Goal: Information Seeking & Learning: Understand process/instructions

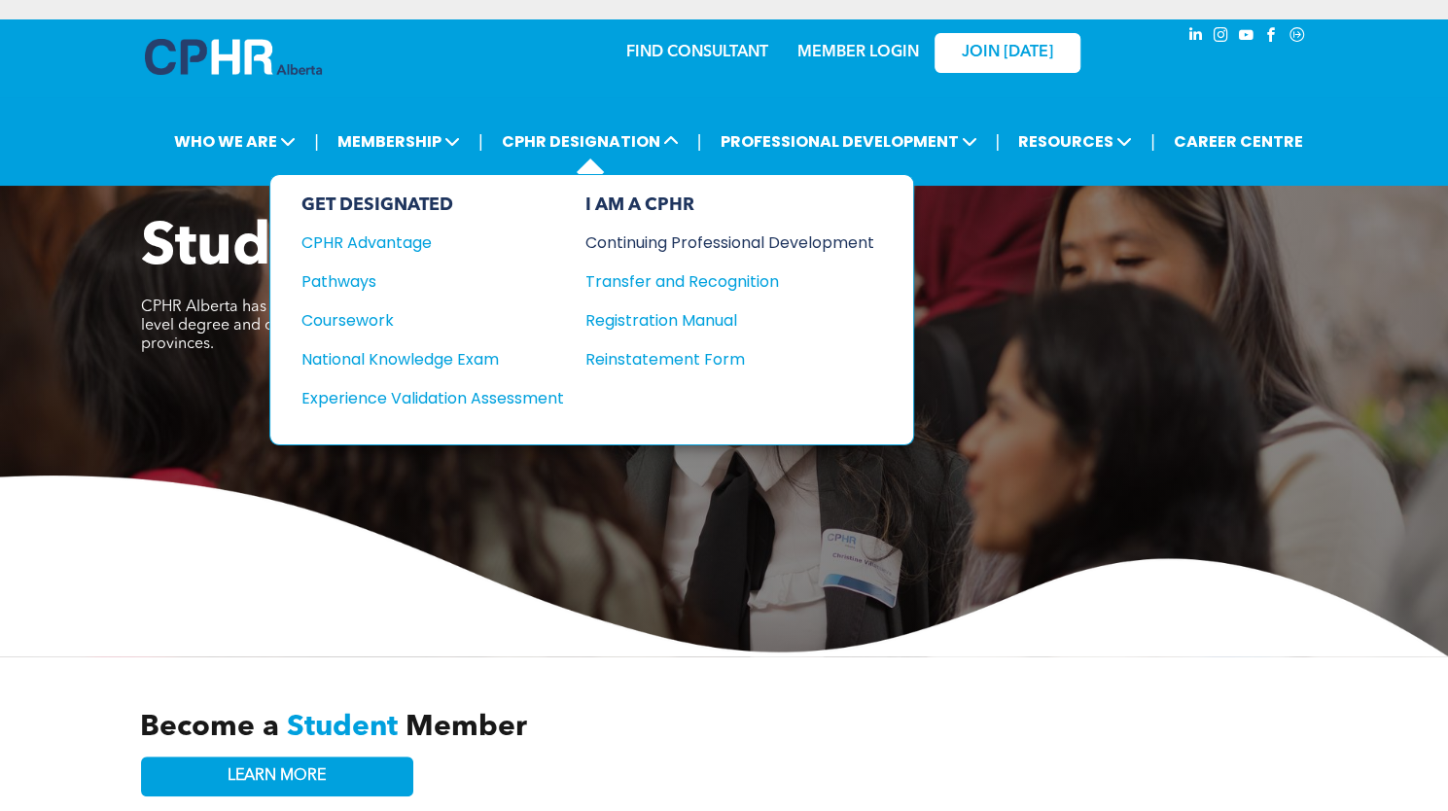
click at [632, 234] on div "Continuing Professional Development" at bounding box center [716, 243] width 260 height 24
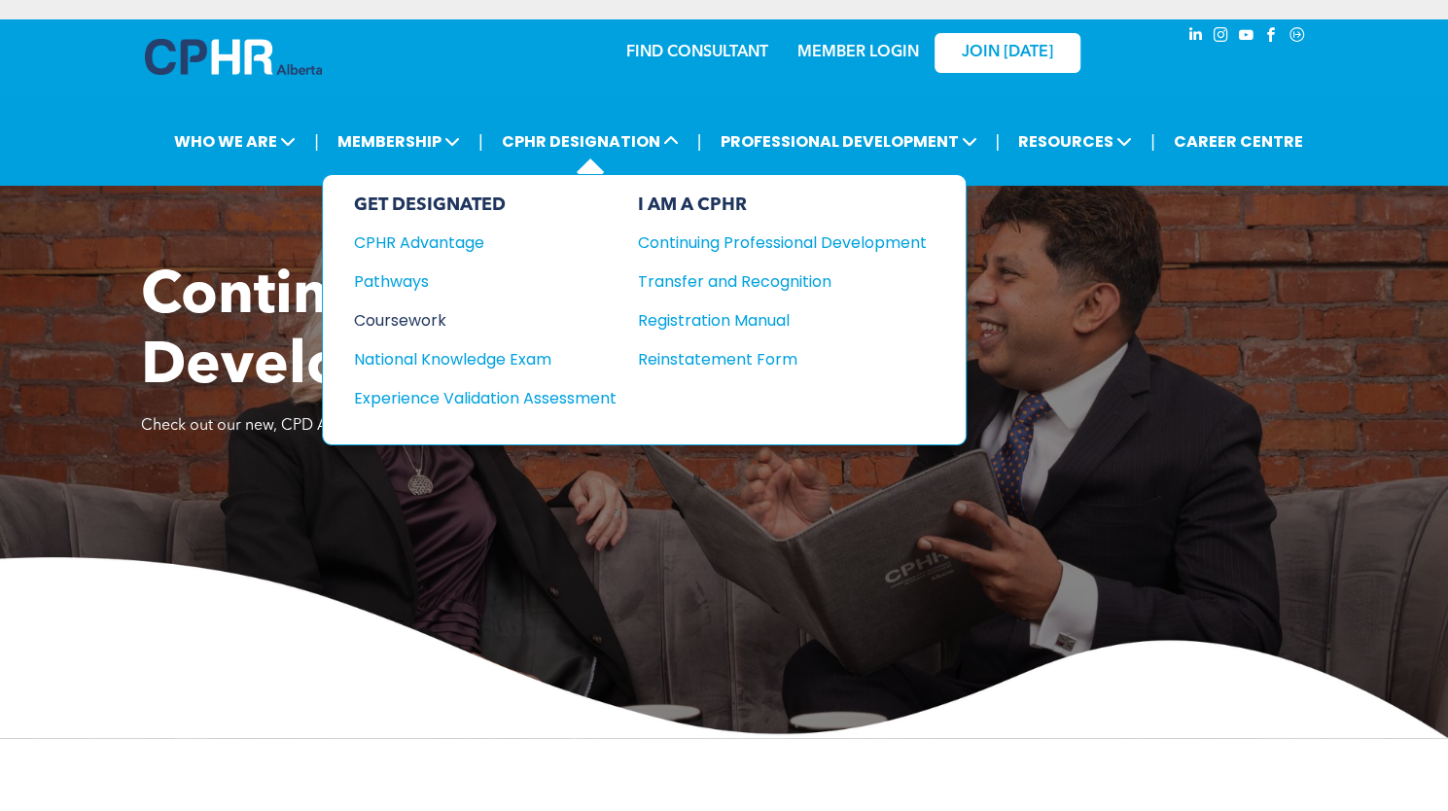
click at [418, 313] on div "Coursework" at bounding box center [472, 320] width 236 height 24
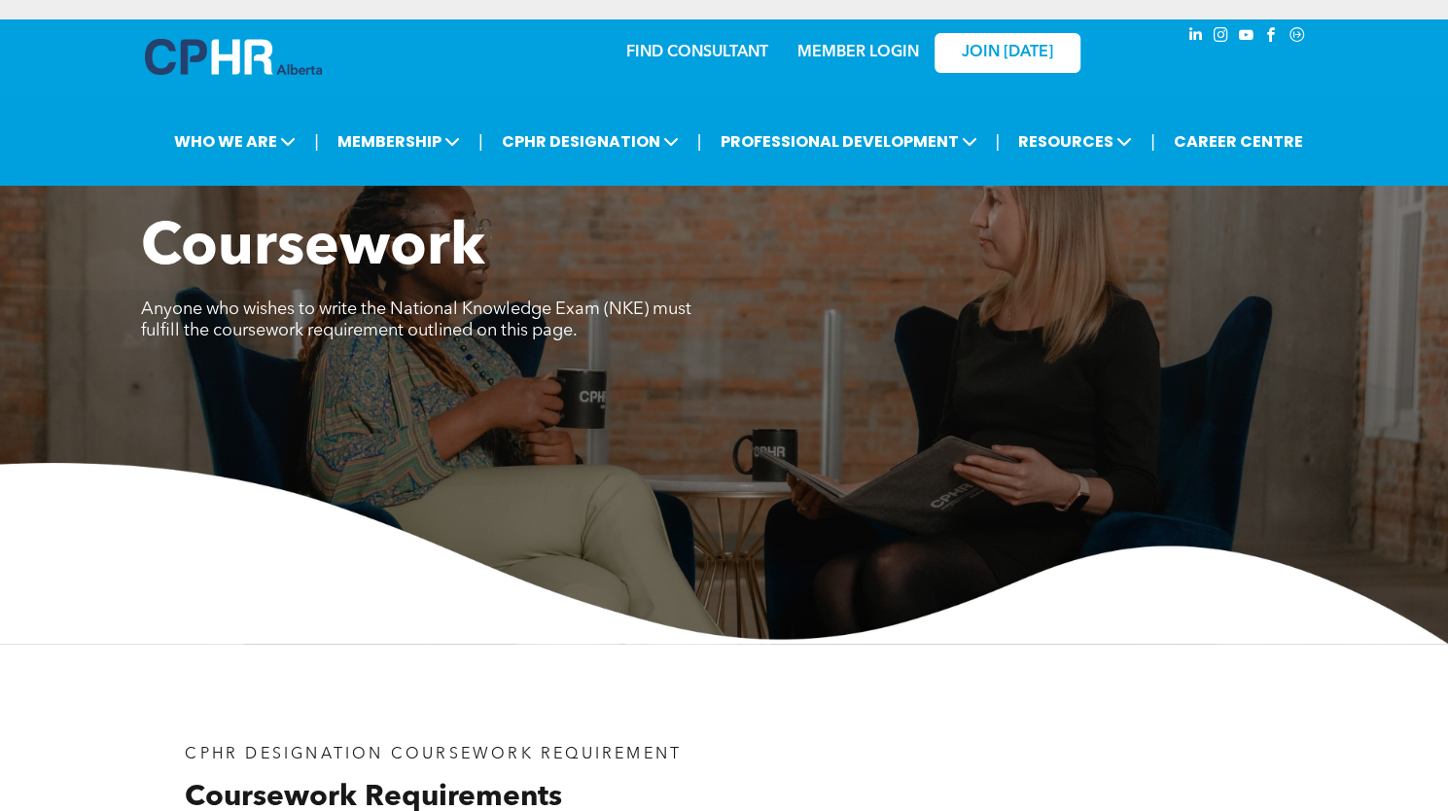
click at [726, 47] on link "FIND CONSULTANT" at bounding box center [697, 53] width 142 height 16
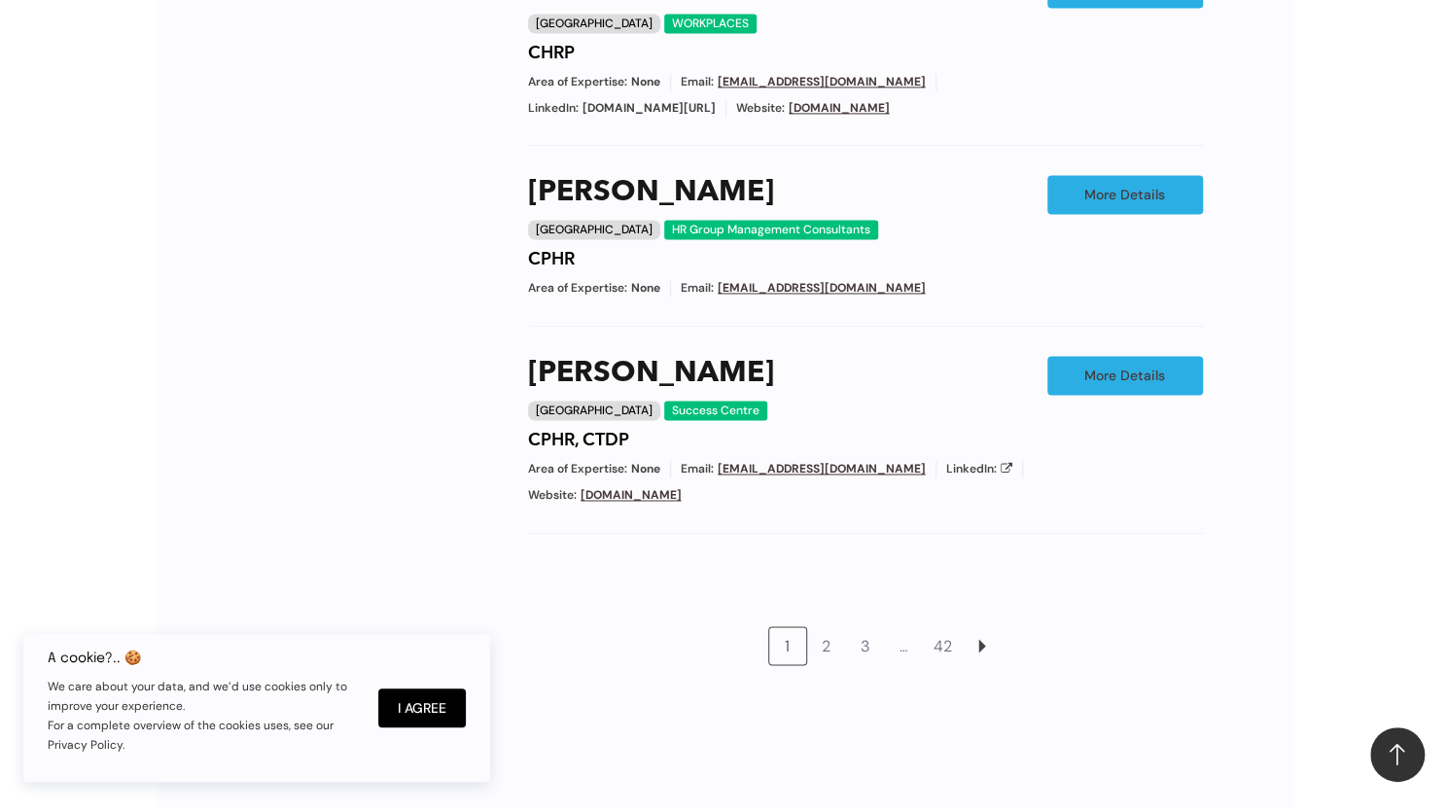
scroll to position [1626, 0]
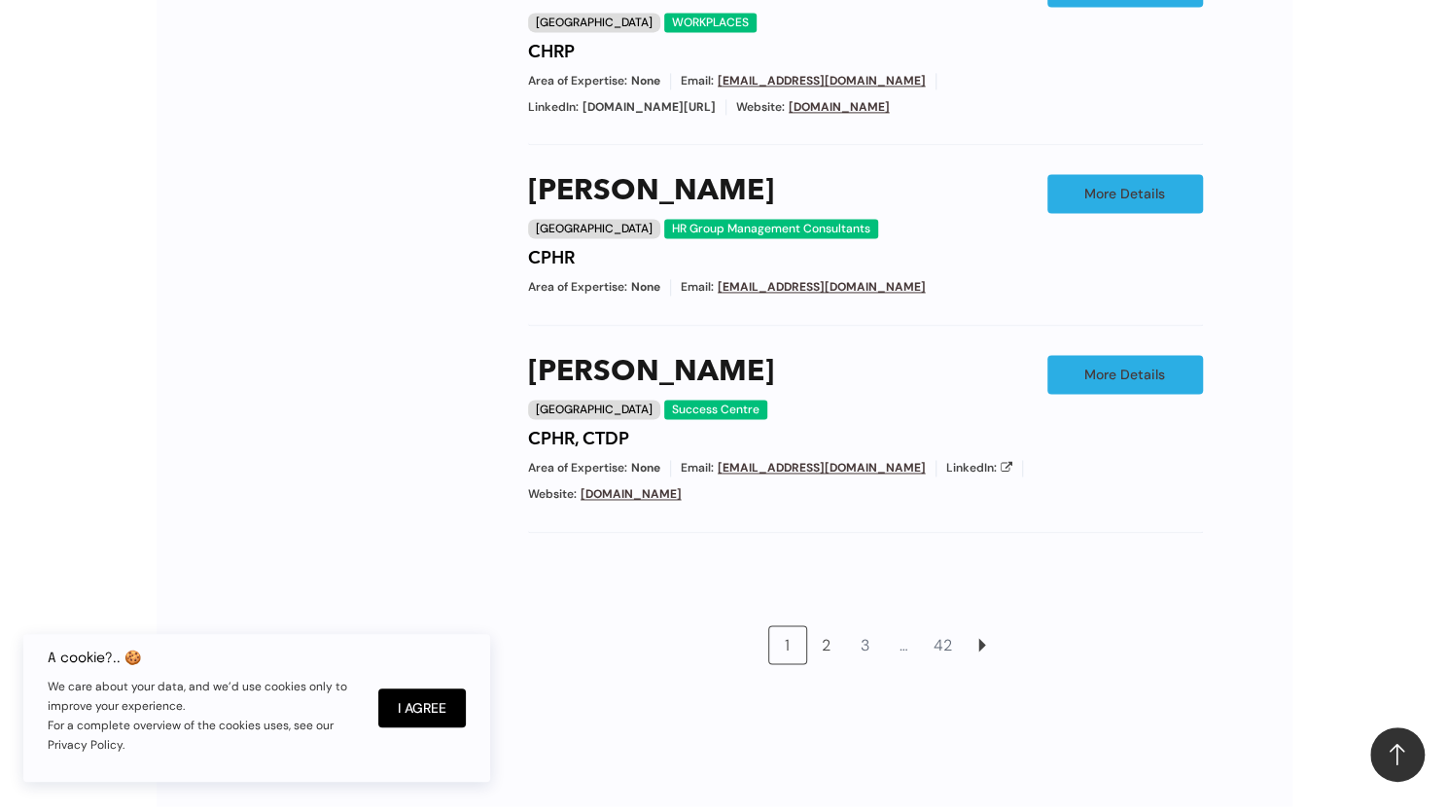
click at [819, 626] on link "2" at bounding box center [826, 644] width 37 height 37
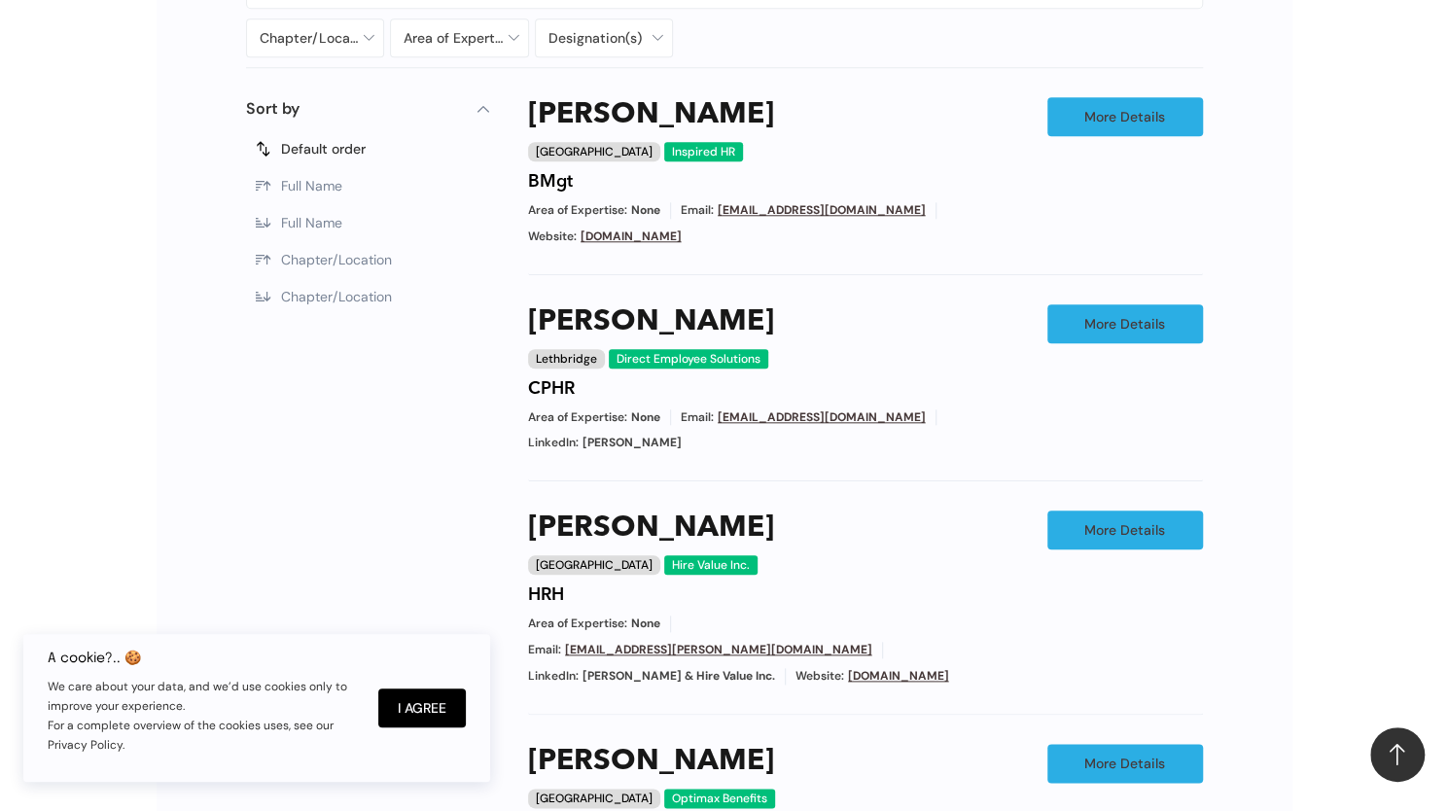
scroll to position [1027, 0]
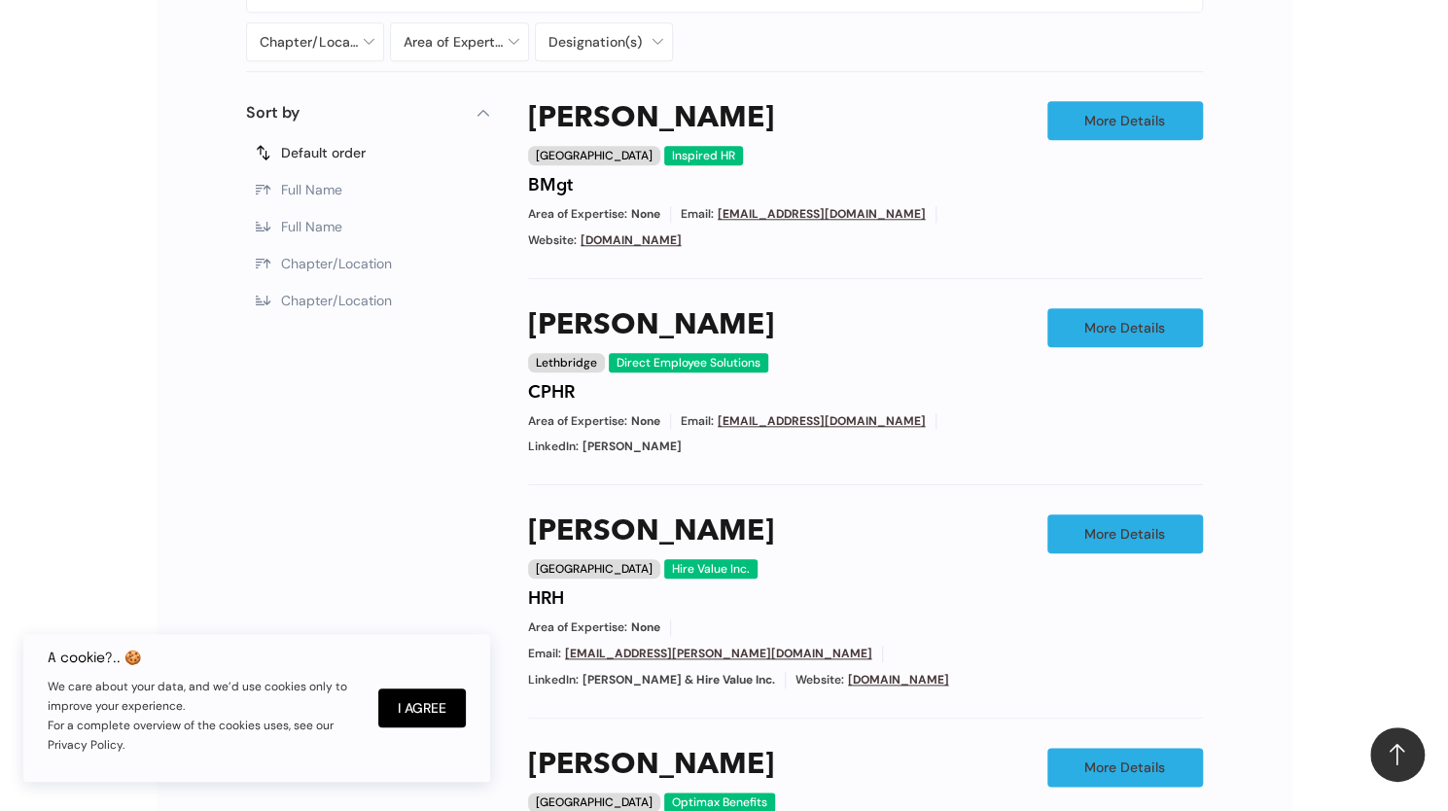
click at [651, 236] on link "www.inspiredhr.ca" at bounding box center [631, 240] width 101 height 16
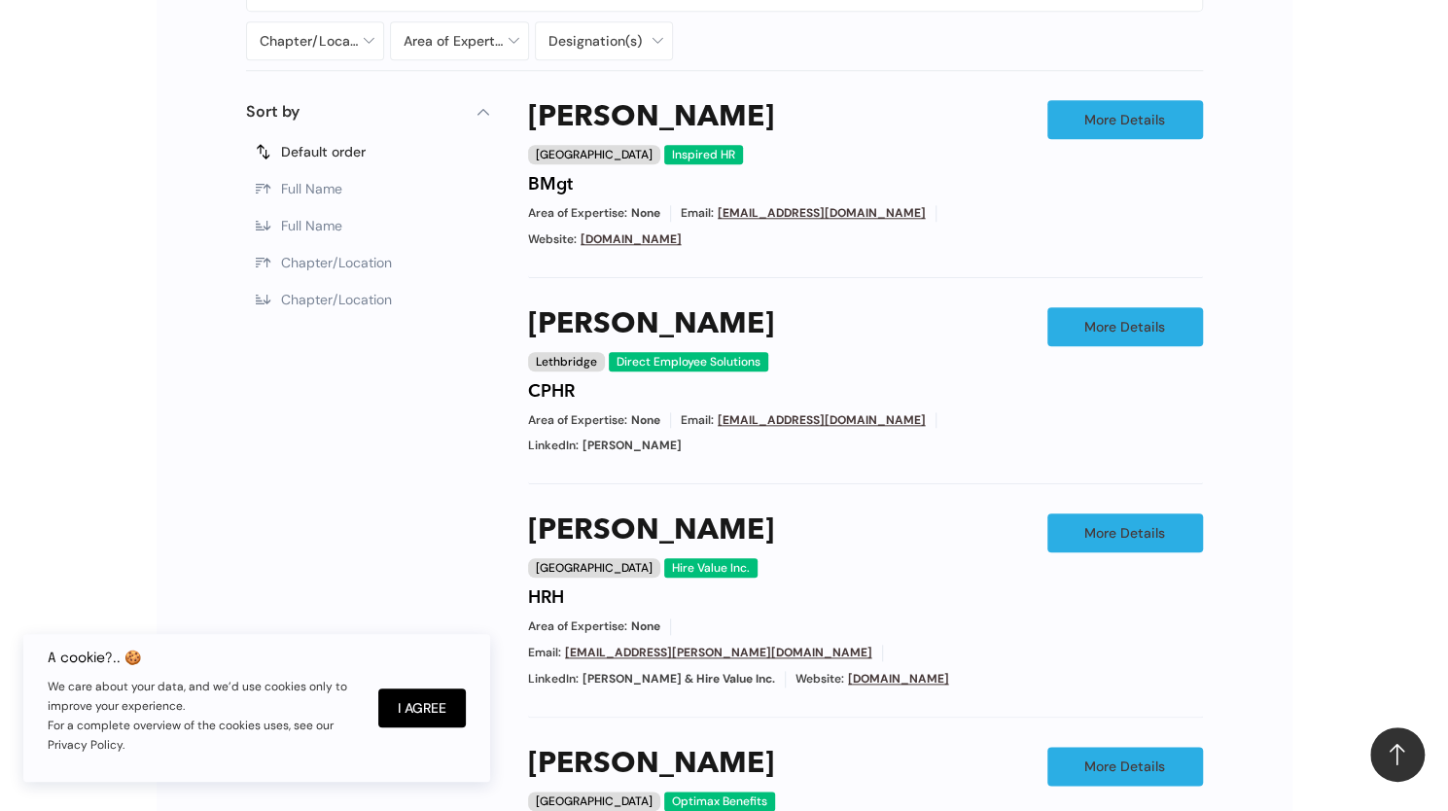
click at [796, 420] on link "directes@telus.net" at bounding box center [822, 420] width 208 height 16
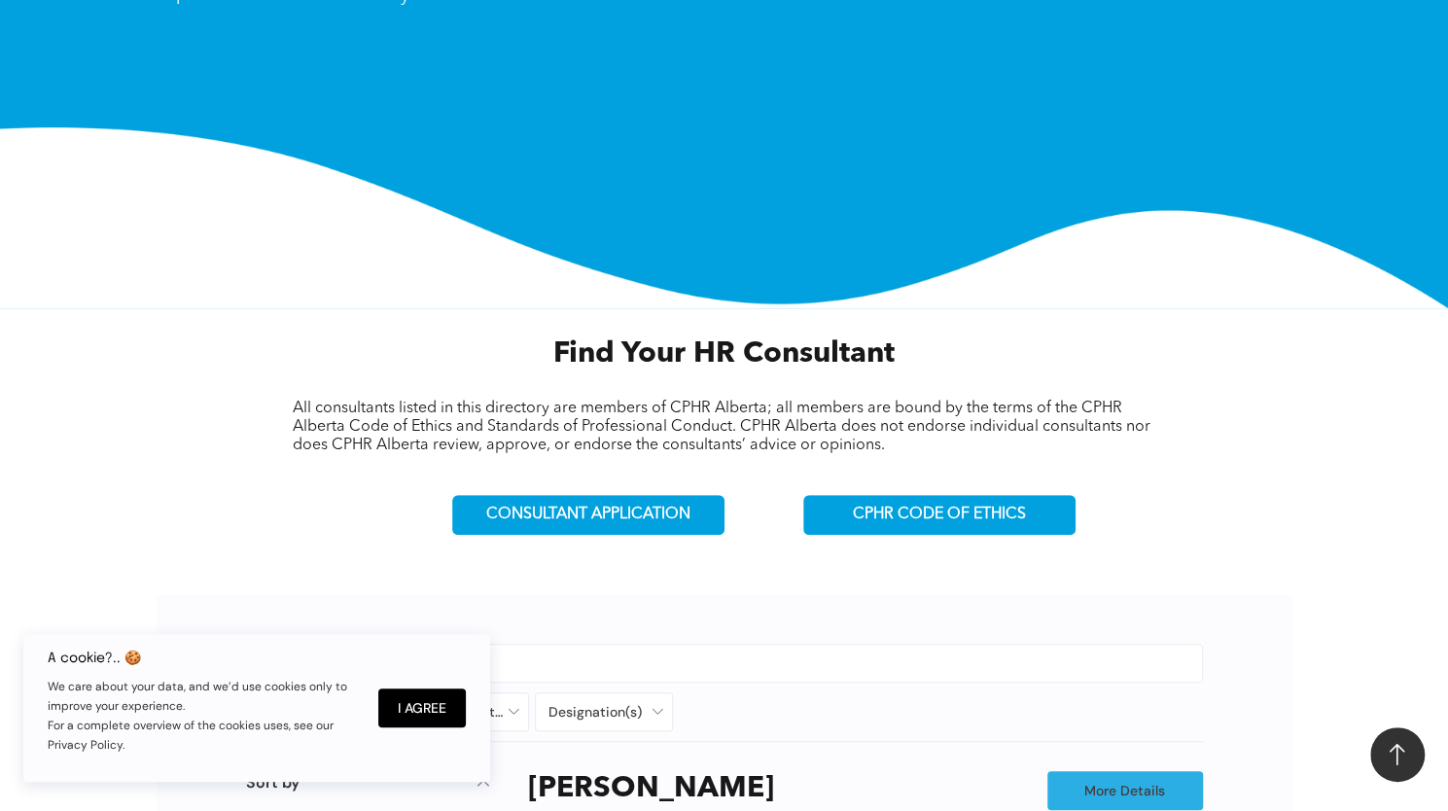
scroll to position [0, 0]
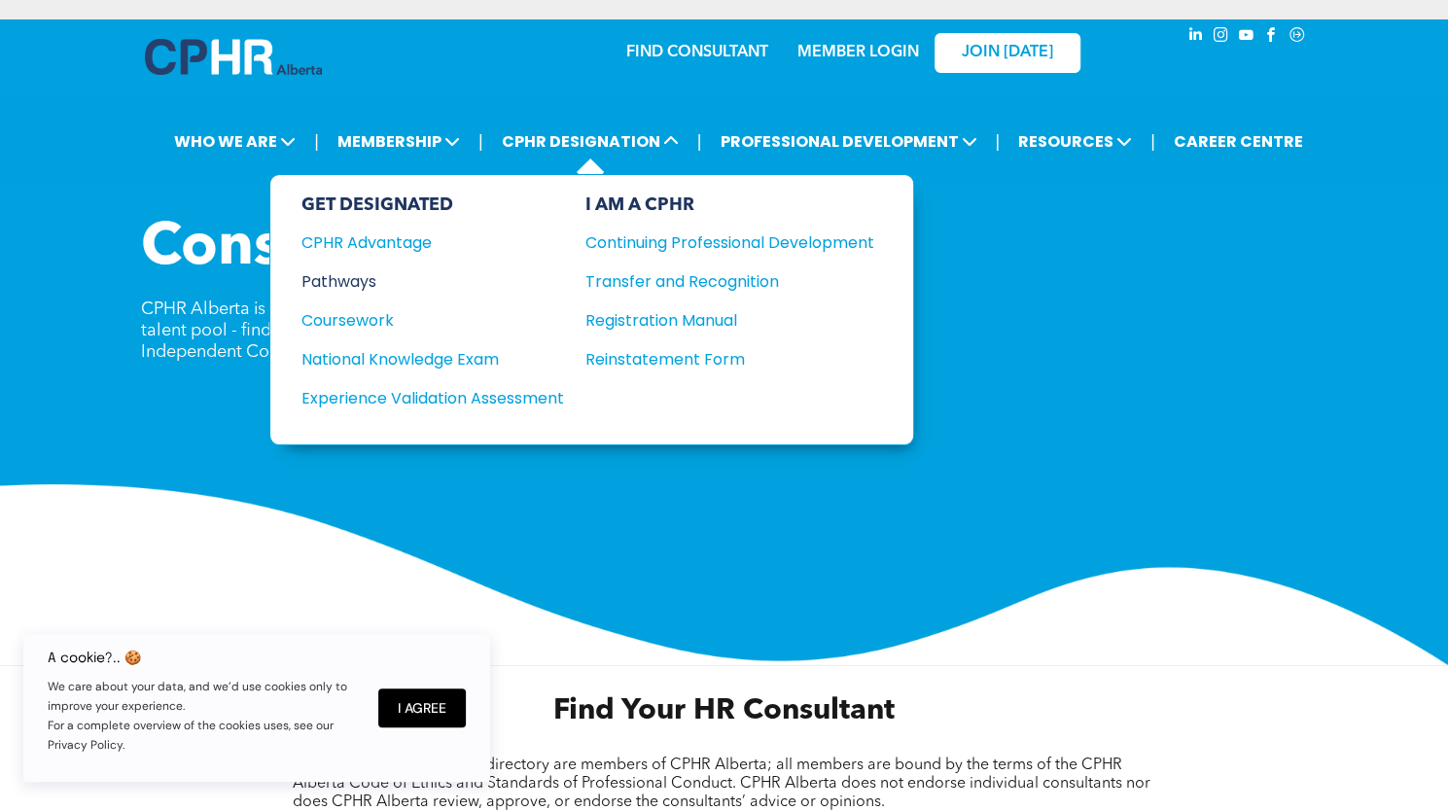
click at [329, 279] on div "Pathways" at bounding box center [420, 281] width 236 height 24
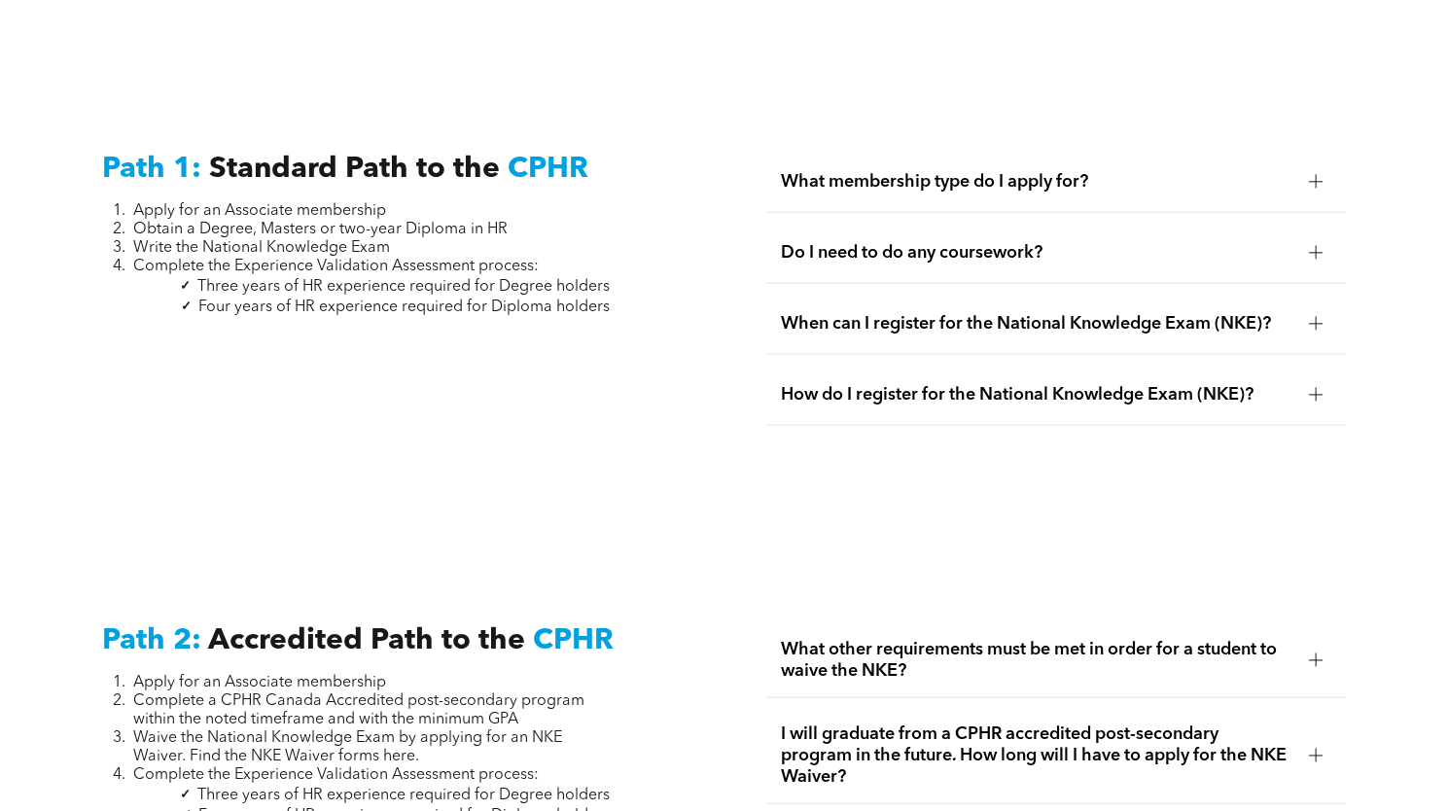
scroll to position [2557, 0]
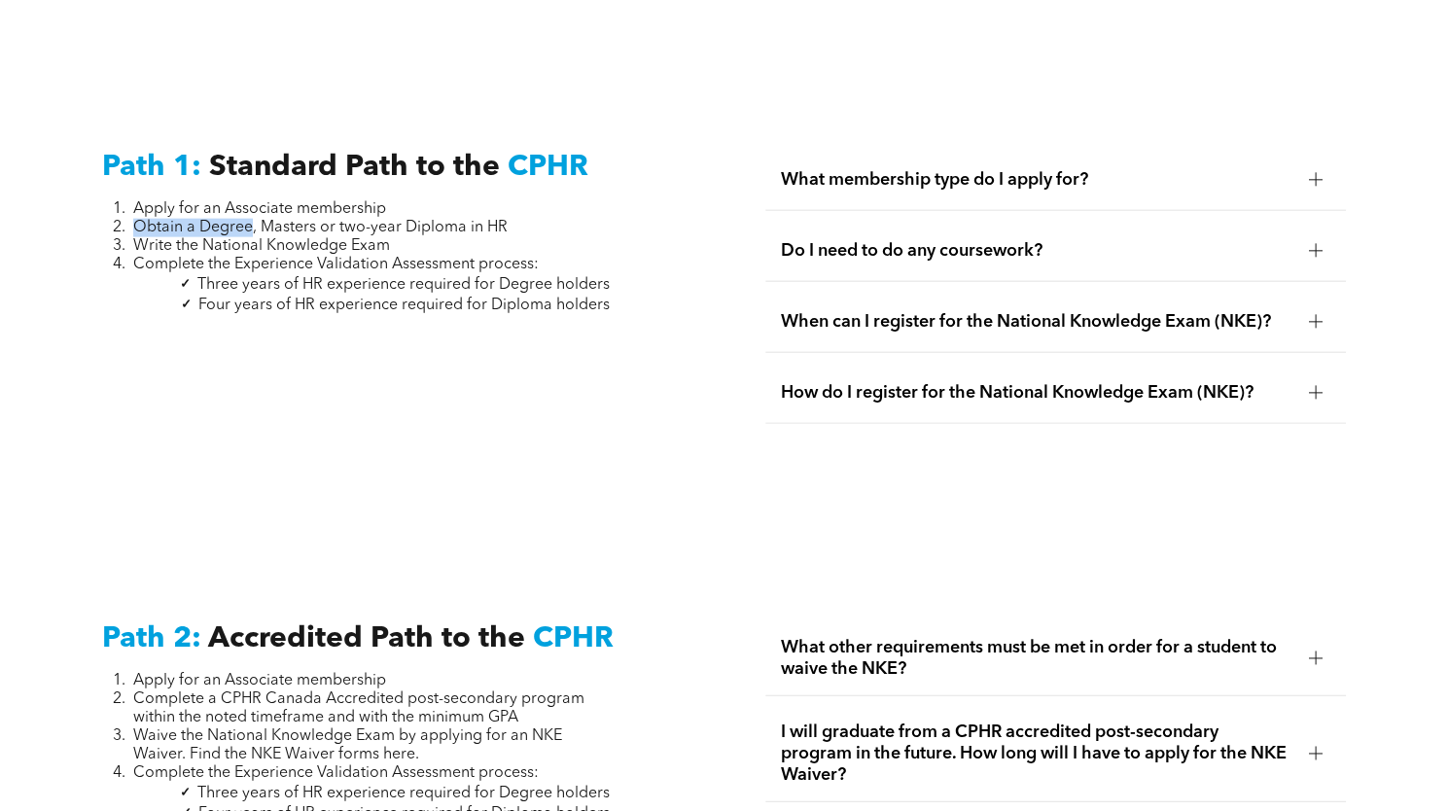
drag, startPoint x: 139, startPoint y: 215, endPoint x: 252, endPoint y: 221, distance: 113.0
click at [252, 221] on span "Obtain a Degree, Masters or two-year Diploma in HR" at bounding box center [320, 228] width 374 height 16
click at [1316, 250] on div at bounding box center [1316, 250] width 14 height 1
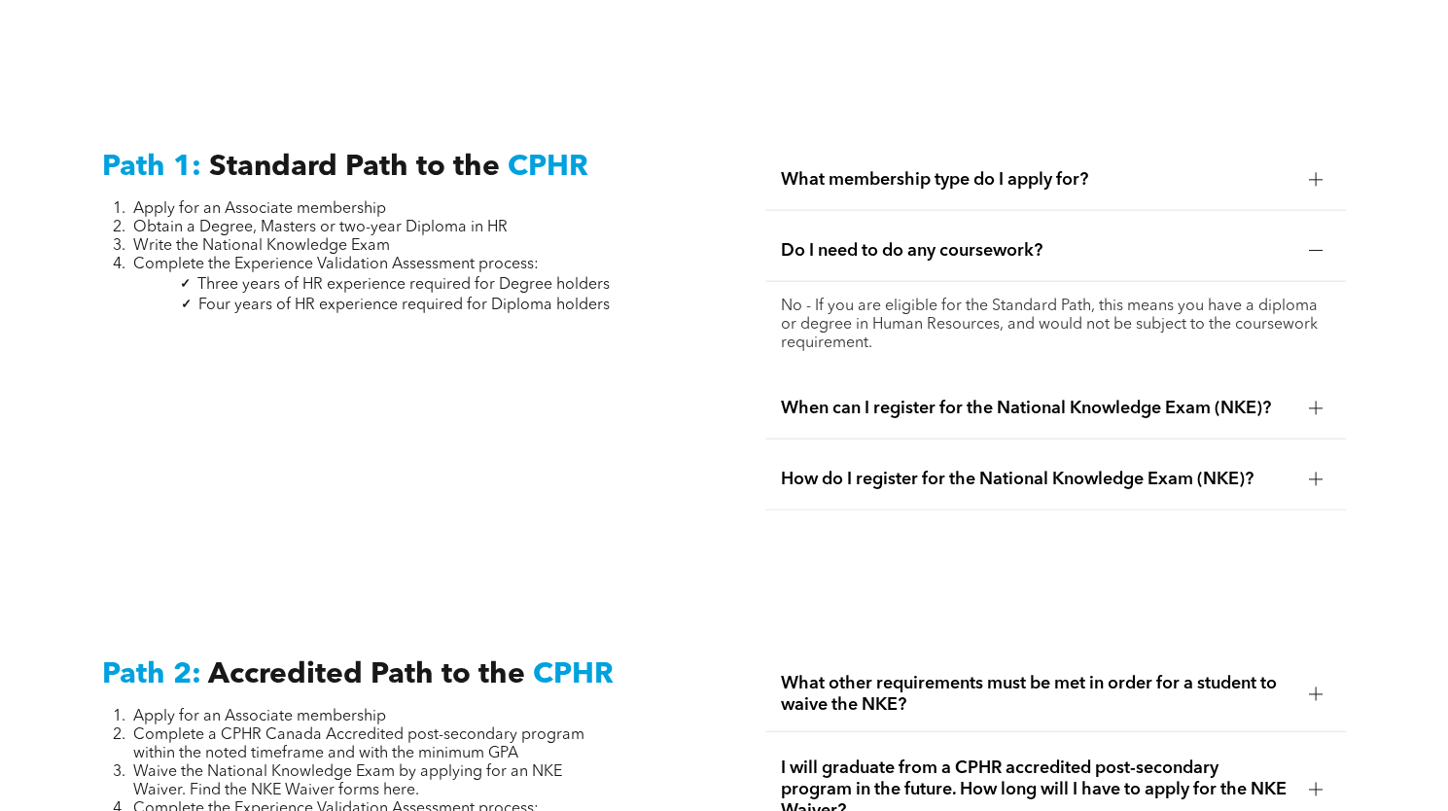
click at [1329, 165] on div at bounding box center [1315, 179] width 29 height 29
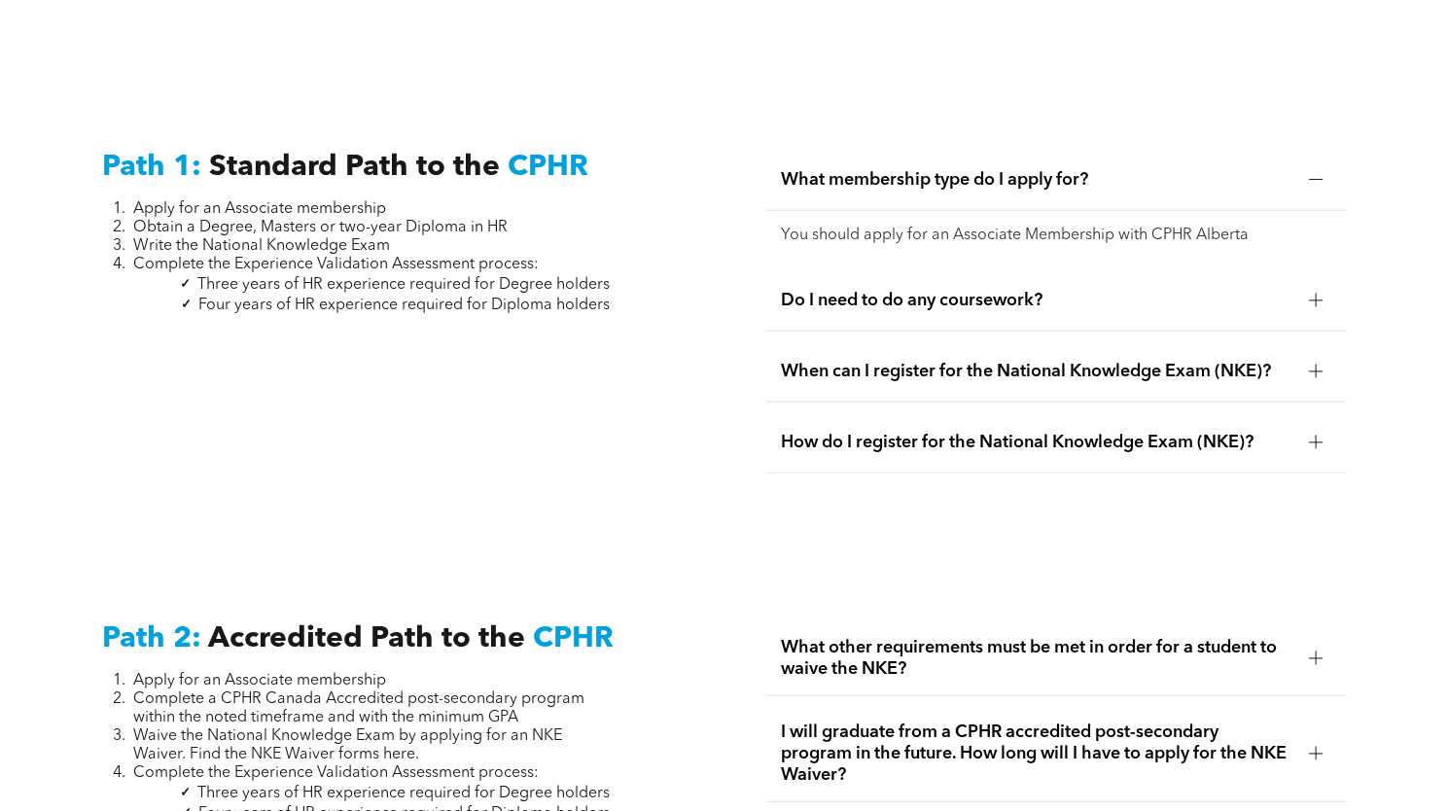
click at [1310, 363] on div at bounding box center [1315, 371] width 29 height 29
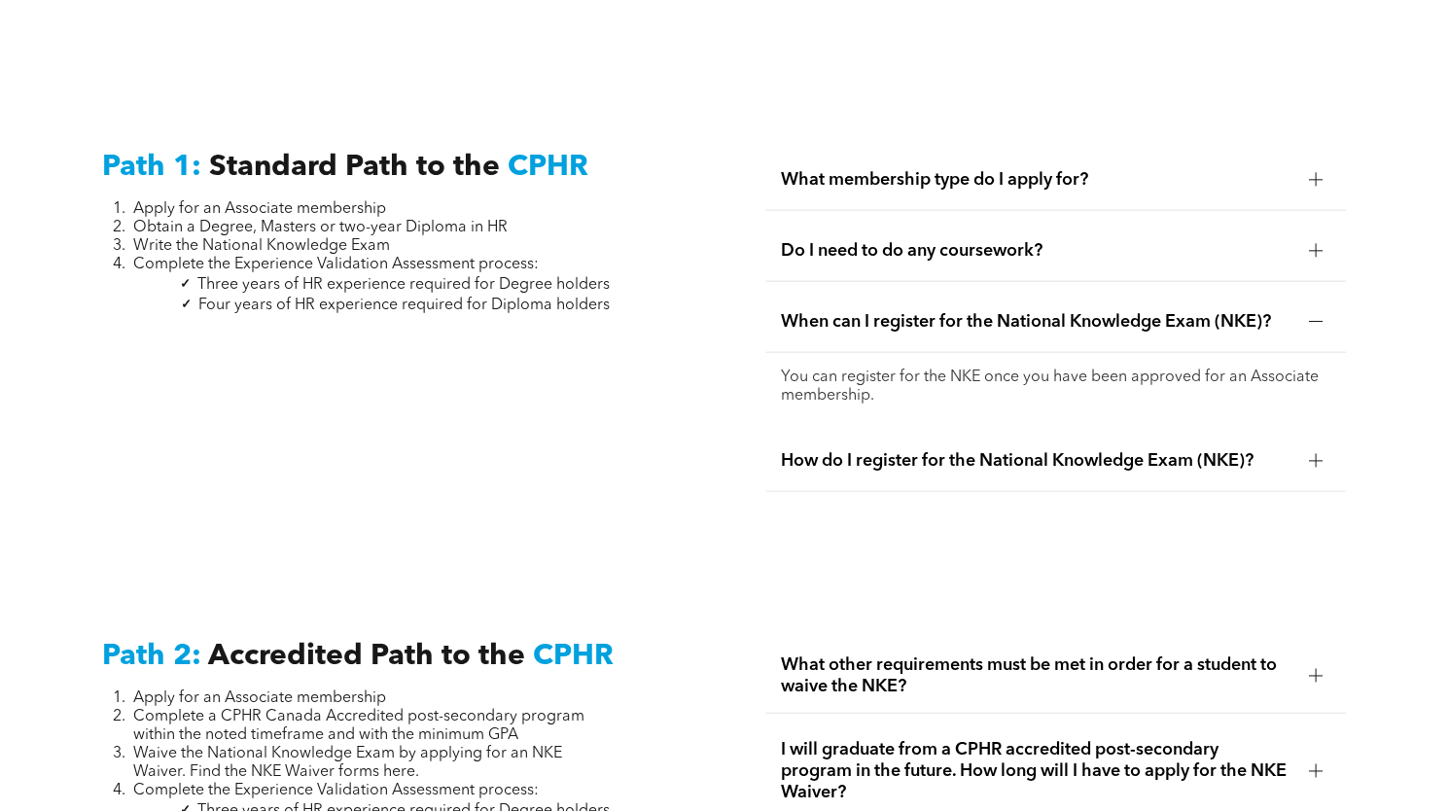
click at [1264, 450] on span "How do I register for the National Knowledge Exam (NKE)?" at bounding box center [1037, 460] width 513 height 21
